Goal: Task Accomplishment & Management: Manage account settings

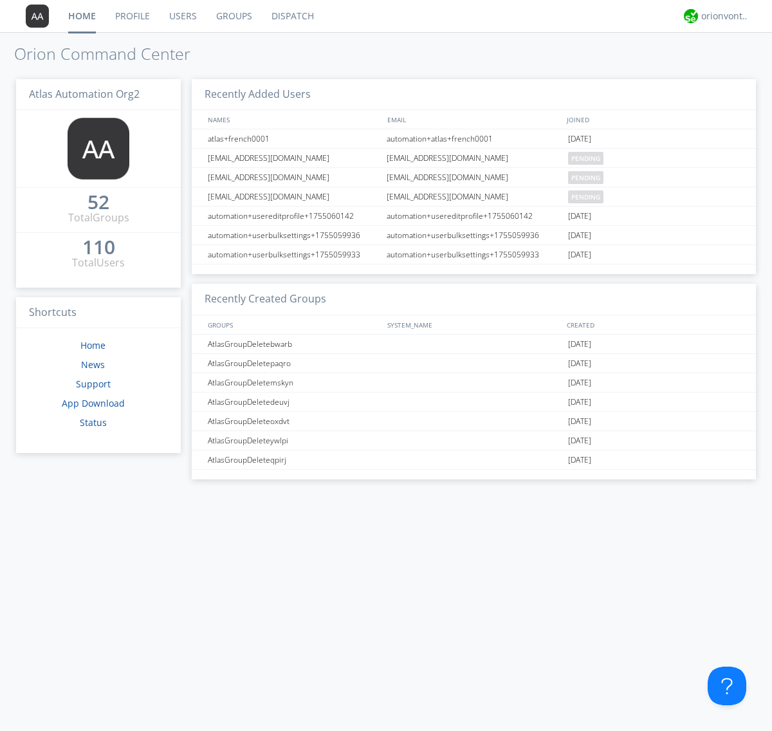
click at [182, 16] on link "Users" at bounding box center [183, 16] width 47 height 32
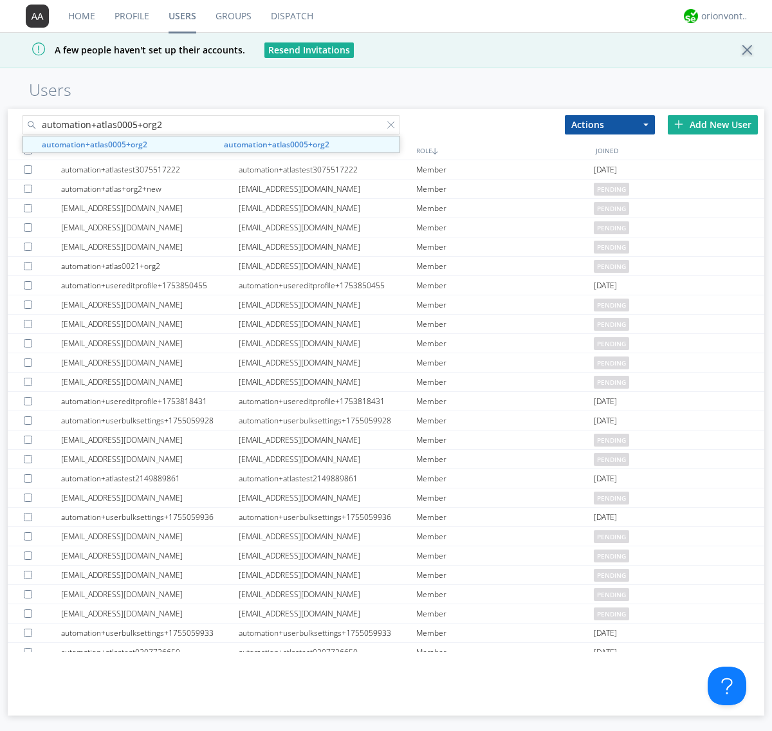
type input "automation+atlas0005+org2"
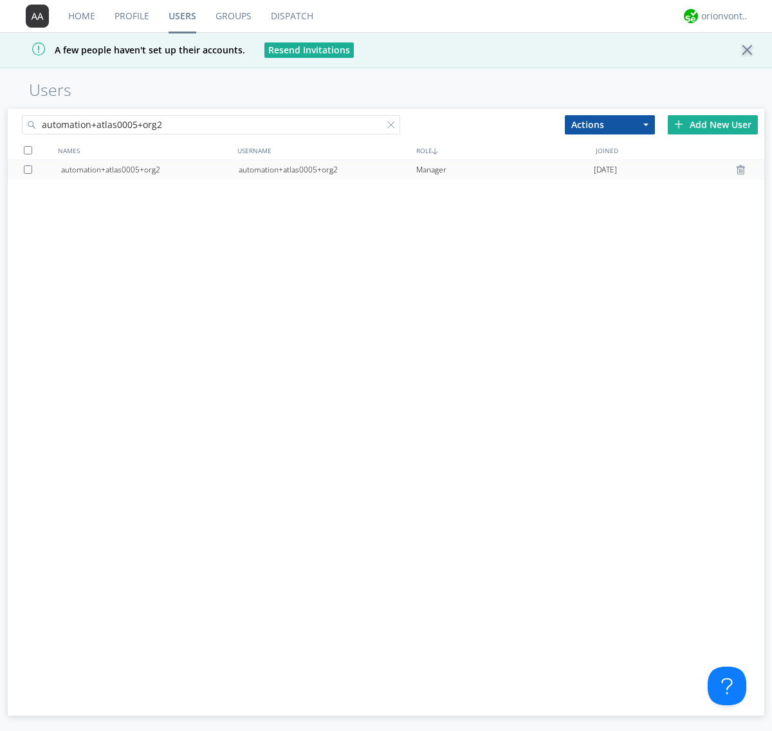
click at [327, 169] on div "automation+atlas0005+org2" at bounding box center [328, 169] width 178 height 19
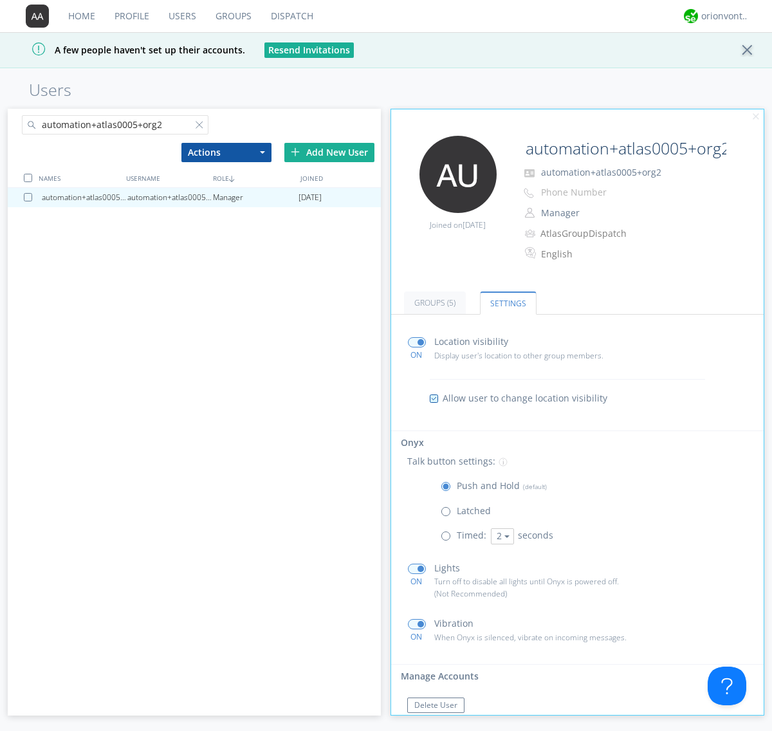
click at [448, 514] on span at bounding box center [449, 514] width 16 height 16
click at [0, 0] on input "radio" at bounding box center [0, 0] width 0 height 0
click at [448, 489] on span at bounding box center [449, 489] width 16 height 16
click at [0, 0] on input "radio" at bounding box center [0, 0] width 0 height 0
click at [722, 16] on div "orionvontas+atlas+automation+org2" at bounding box center [725, 16] width 48 height 13
